Goal: Information Seeking & Learning: Learn about a topic

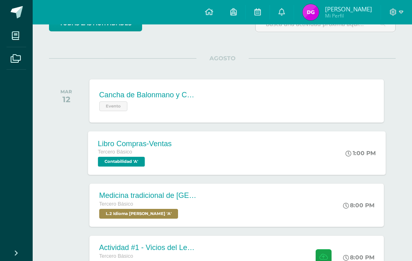
scroll to position [122, 0]
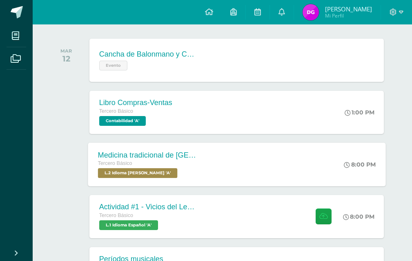
click at [178, 162] on div "Tercero Básico" at bounding box center [146, 163] width 99 height 9
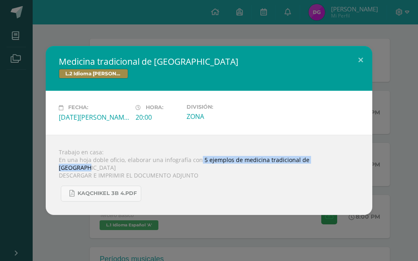
drag, startPoint x: 198, startPoint y: 163, endPoint x: 333, endPoint y: 164, distance: 135.4
click at [333, 164] on div "Trabajo en casa: En una hoja doble oficio, elaborar una infografía con 5 ejempl…" at bounding box center [209, 175] width 326 height 80
drag, startPoint x: 198, startPoint y: 162, endPoint x: 332, endPoint y: 167, distance: 134.3
click at [332, 167] on div "Trabajo en casa: En una hoja doble oficio, elaborar una infografía con 5 ejempl…" at bounding box center [209, 175] width 326 height 80
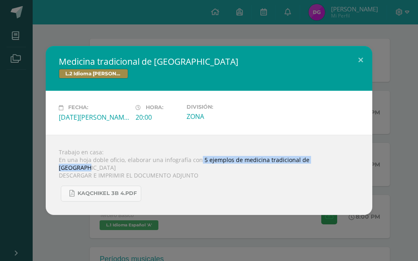
copy div "5 ejemplos de medicina tradicional de [GEOGRAPHIC_DATA]"
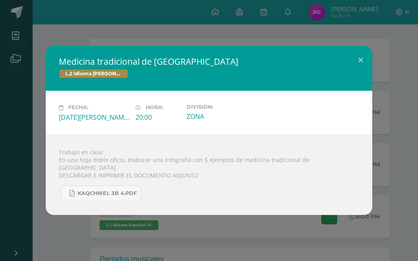
click at [173, 37] on div "Medicina tradicional de [GEOGRAPHIC_DATA] L.2 Idioma [PERSON_NAME] Fecha: [DATE…" at bounding box center [209, 130] width 418 height 261
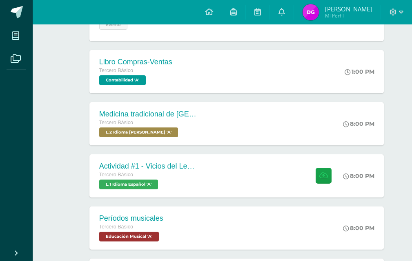
scroll to position [204, 0]
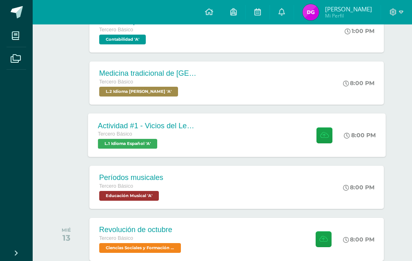
click at [165, 133] on div "Tercero Básico" at bounding box center [146, 134] width 99 height 9
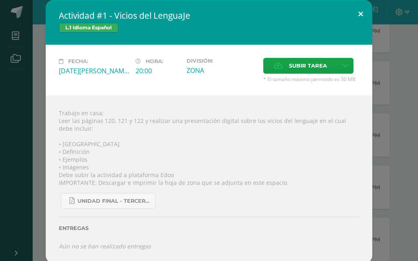
drag, startPoint x: 356, startPoint y: 13, endPoint x: 348, endPoint y: 24, distance: 14.0
click at [356, 13] on button at bounding box center [360, 14] width 23 height 28
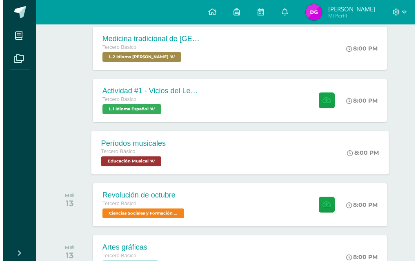
scroll to position [245, 0]
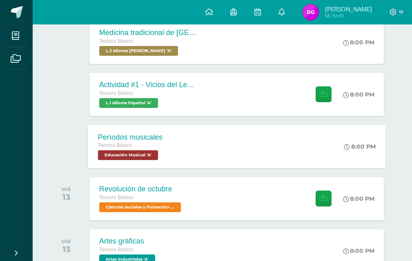
click at [165, 137] on div "Períodos musicales Tercero Básico Educación Musical 'A'" at bounding box center [130, 147] width 84 height 44
